Goal: Information Seeking & Learning: Learn about a topic

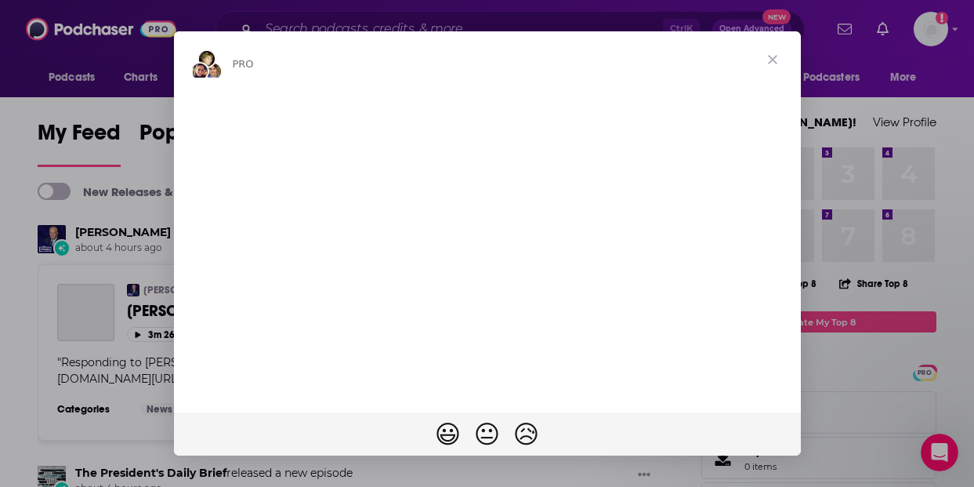
click at [772, 60] on span "Close" at bounding box center [772, 59] width 56 height 56
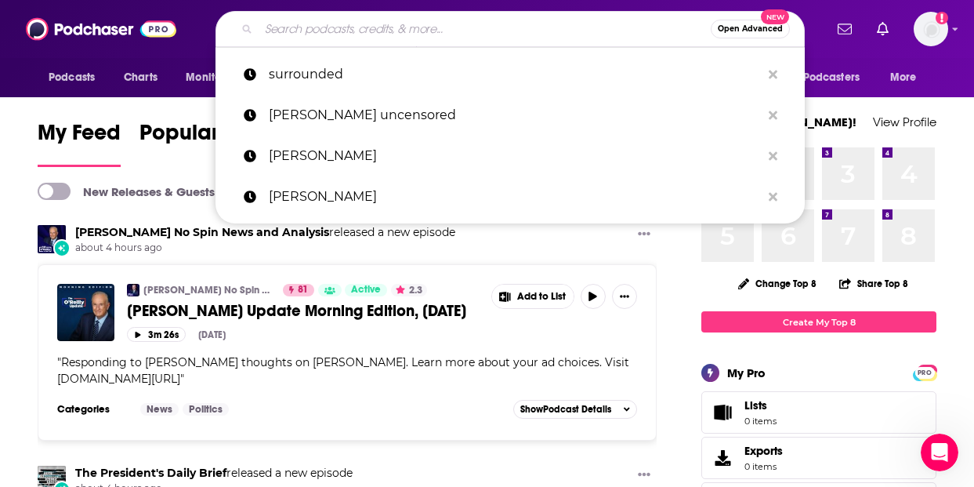
click at [496, 25] on input "Search podcasts, credits, & more..." at bounding box center [485, 28] width 452 height 25
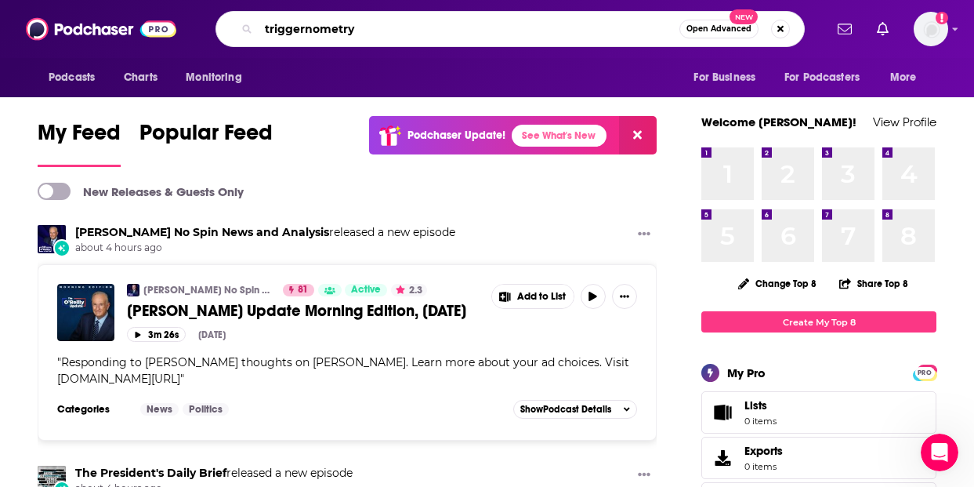
type input "triggernometry"
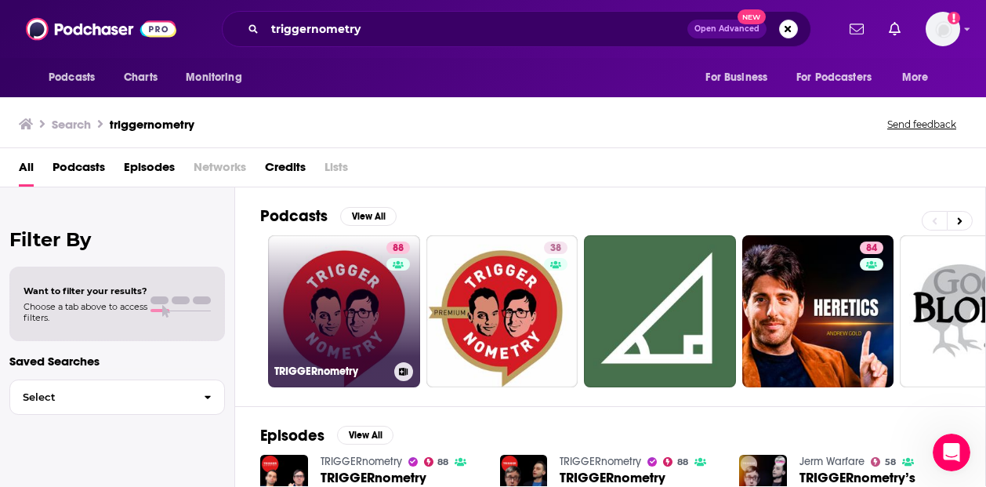
click at [367, 299] on link "88 TRIGGERnometry" at bounding box center [344, 311] width 152 height 152
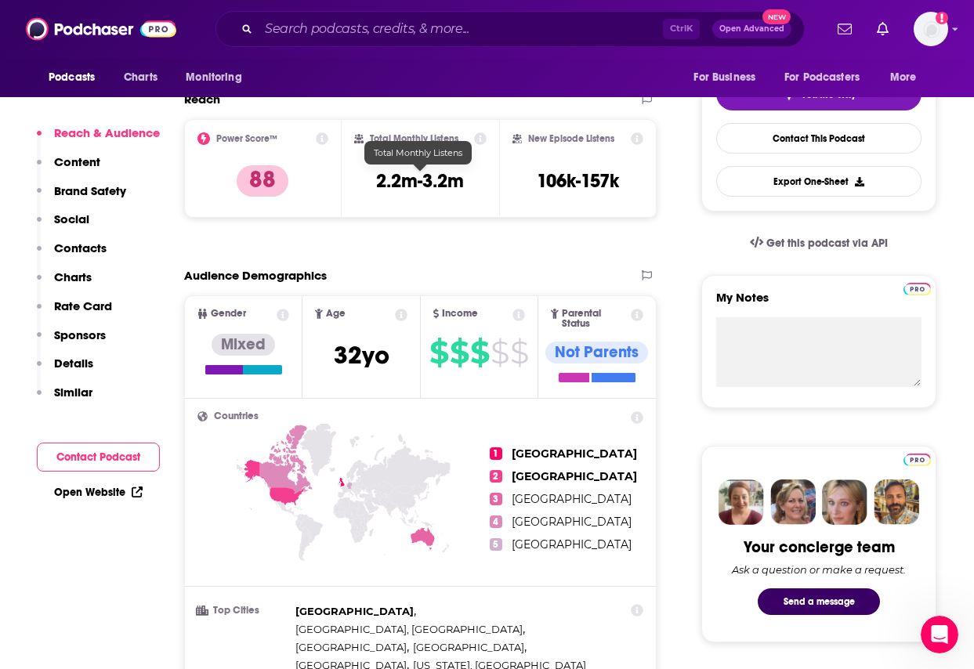
scroll to position [392, 0]
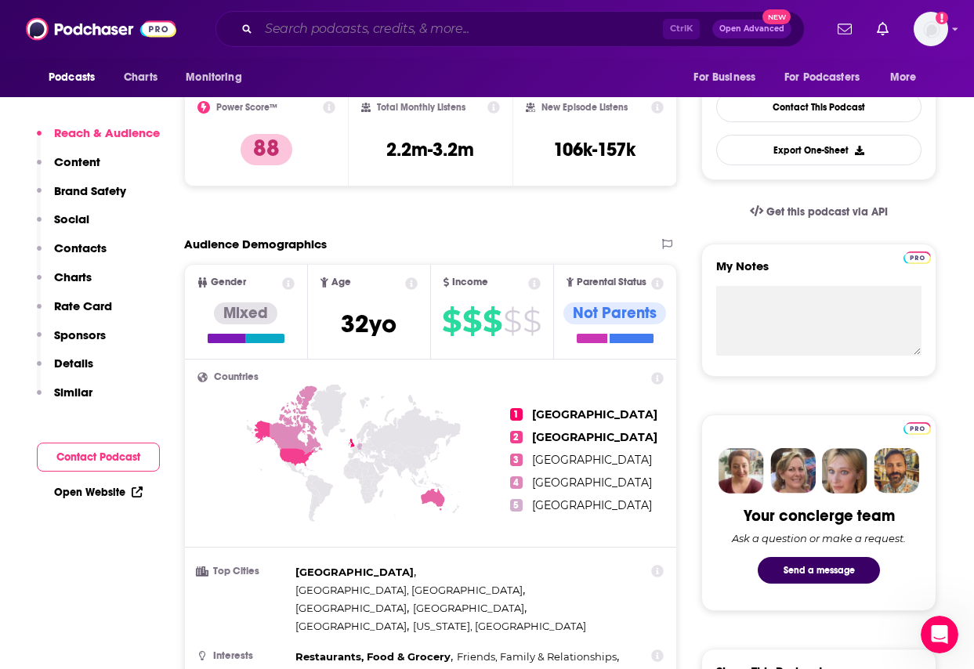
click at [410, 30] on input "Search podcasts, credits, & more..." at bounding box center [461, 28] width 404 height 25
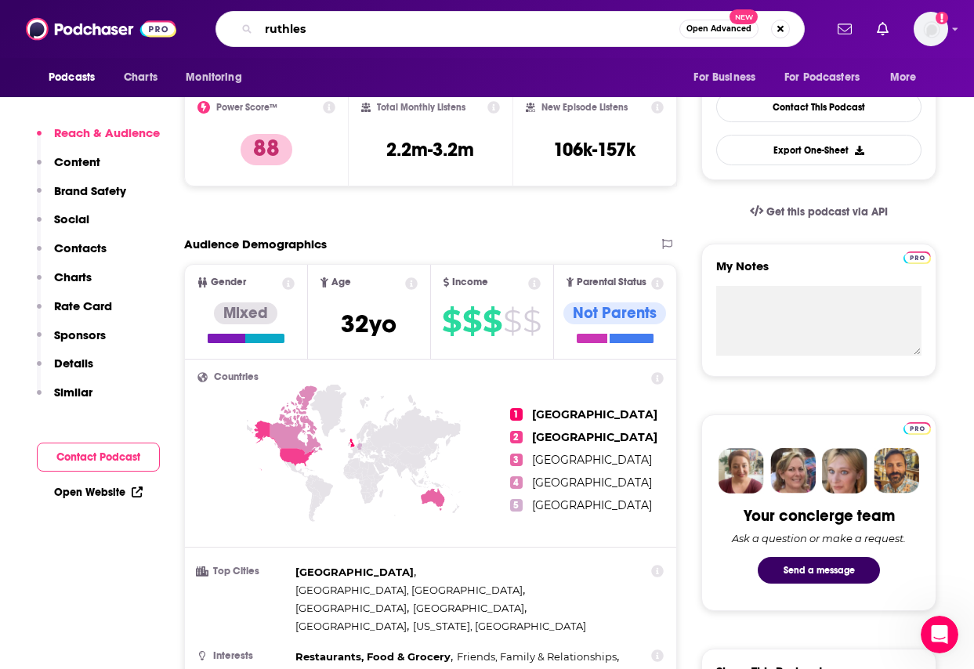
type input "ruthless"
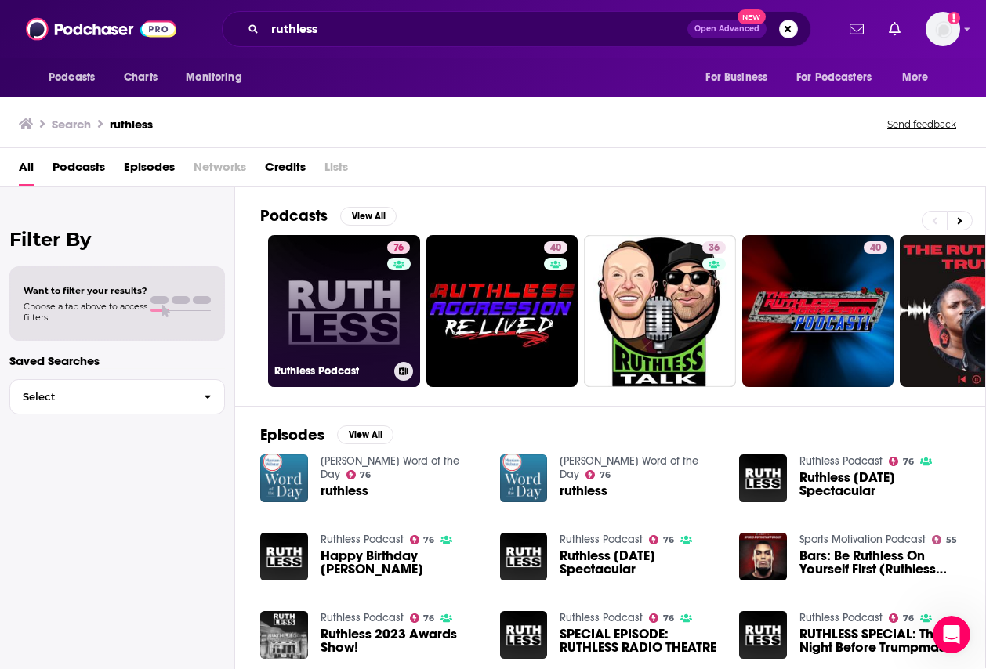
click at [361, 328] on link "76 Ruthless Podcast" at bounding box center [344, 311] width 152 height 152
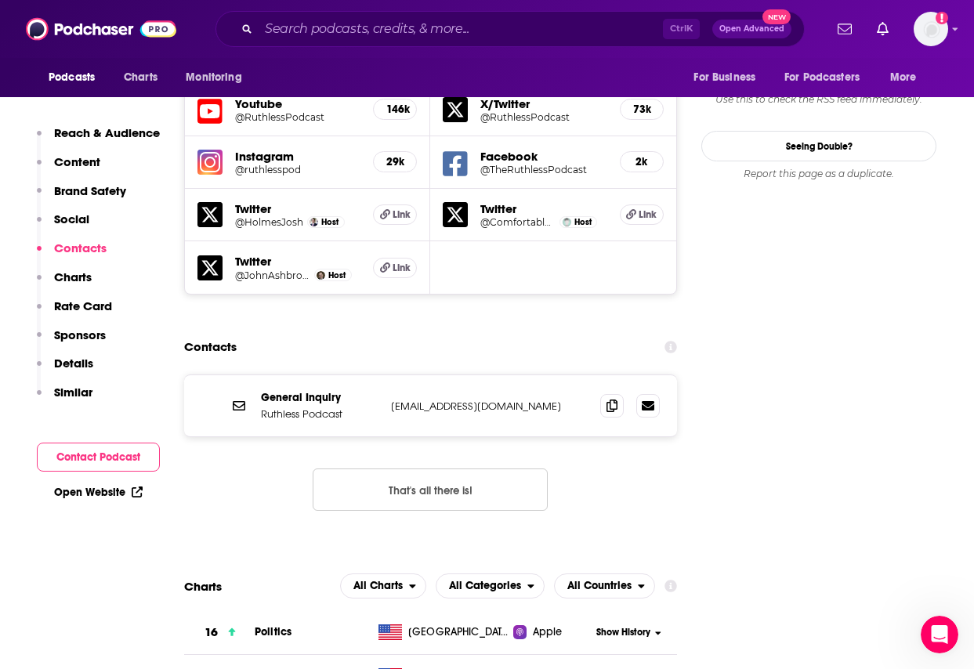
scroll to position [1724, 0]
